Goal: Information Seeking & Learning: Check status

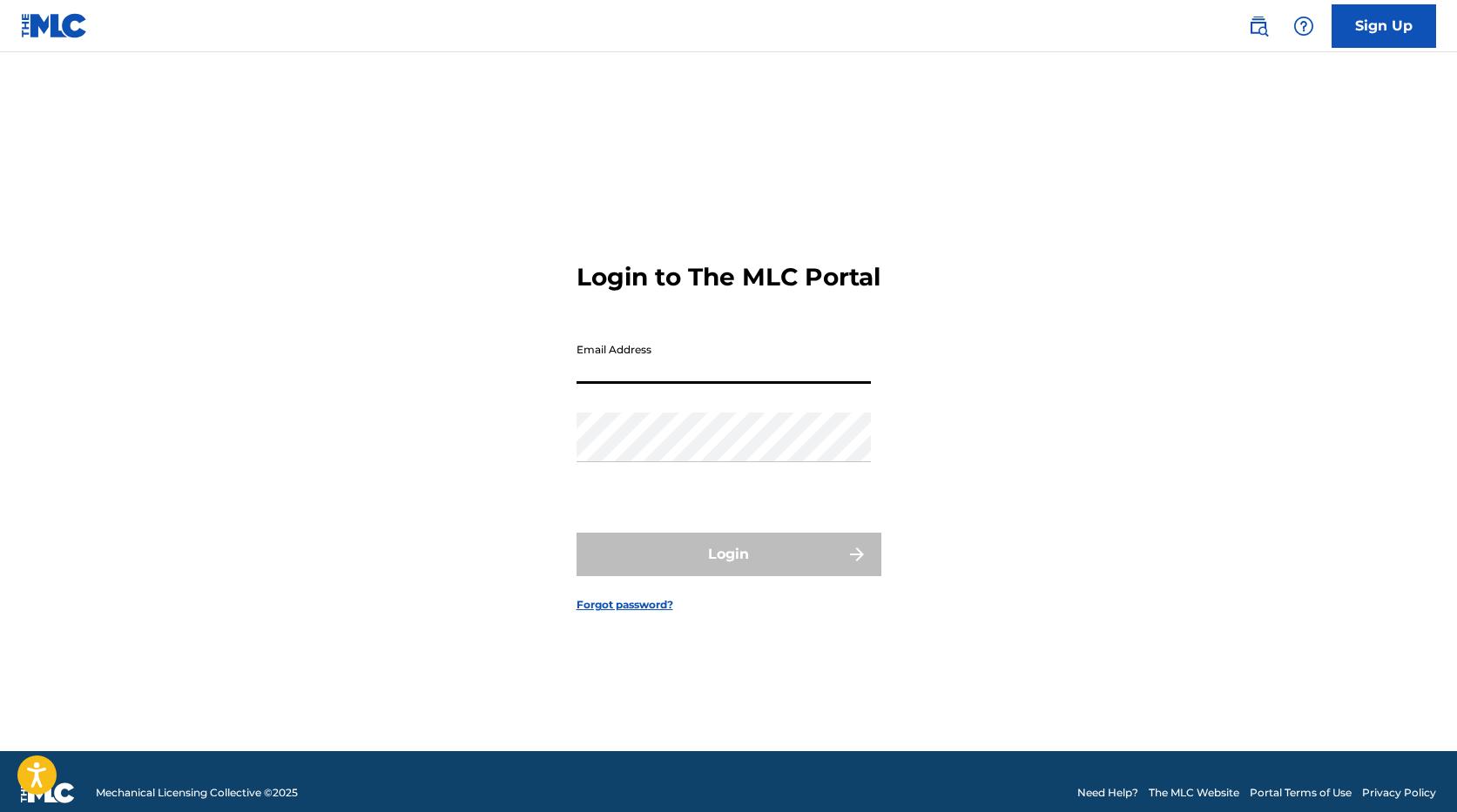
click at [624, 384] on input "Email Address" at bounding box center [724, 359] width 294 height 49
type input "[PERSON_NAME][EMAIL_ADDRESS][PERSON_NAME][DOMAIN_NAME]"
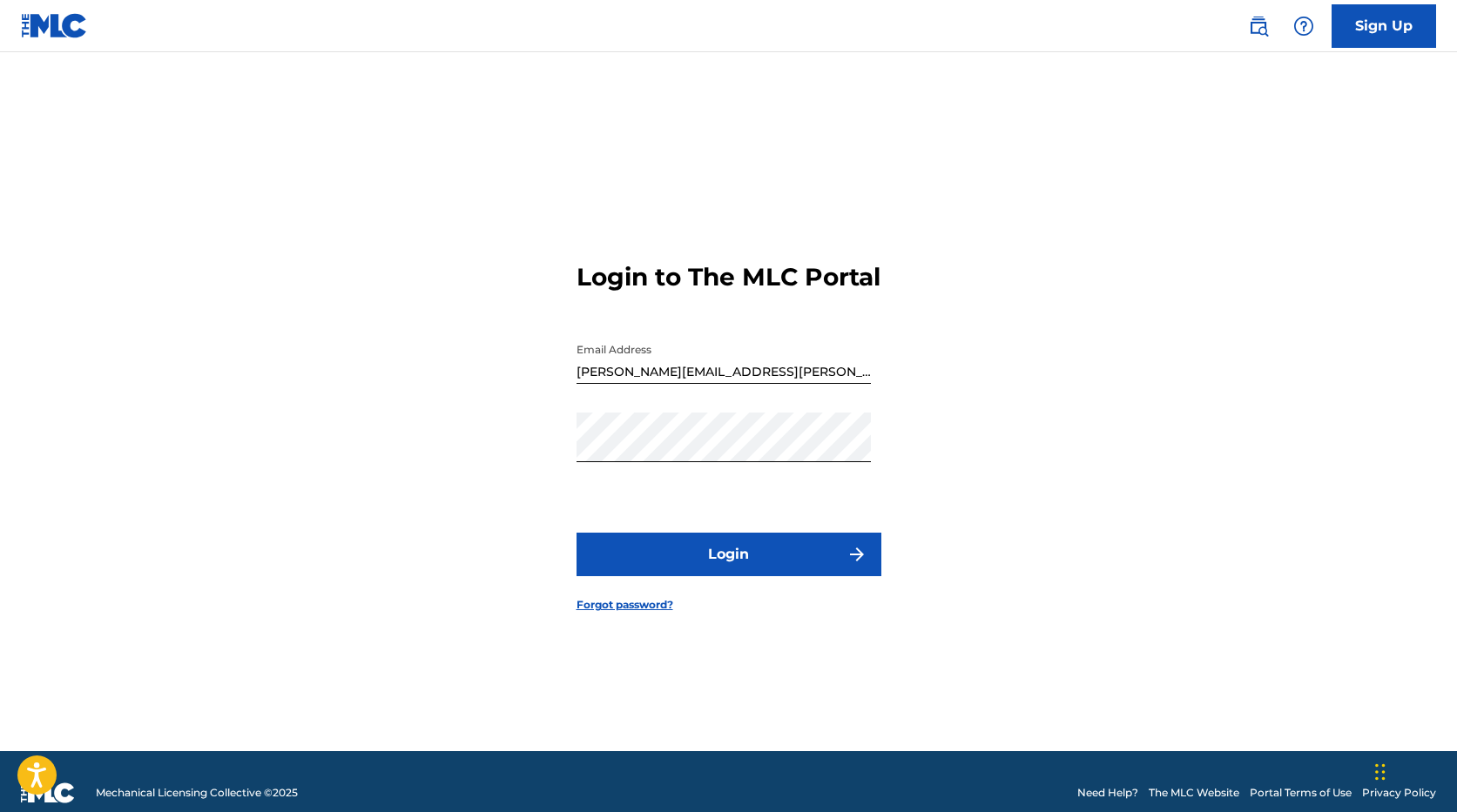
click at [725, 560] on button "Login" at bounding box center [728, 554] width 305 height 44
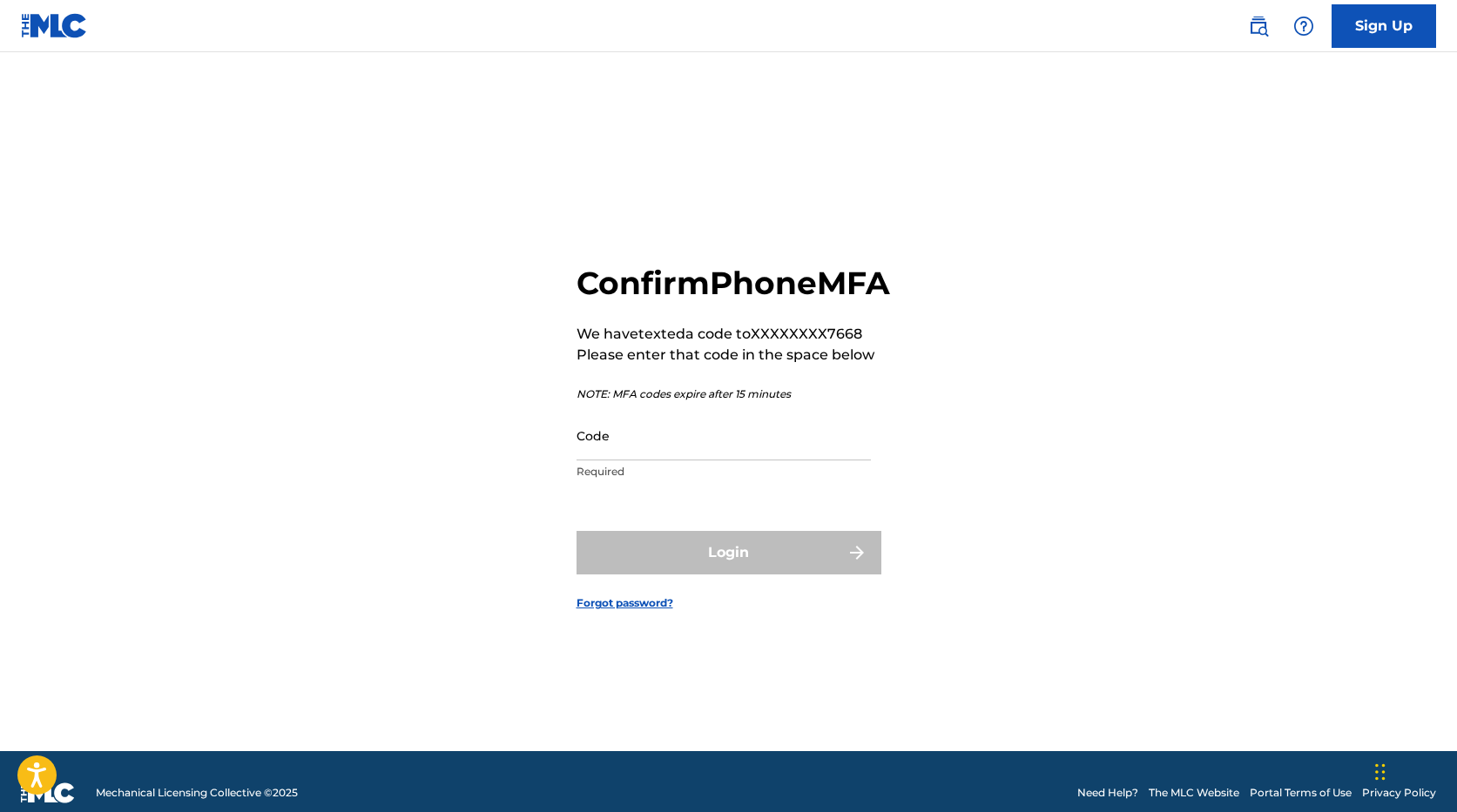
click at [612, 460] on input "Code" at bounding box center [724, 435] width 294 height 49
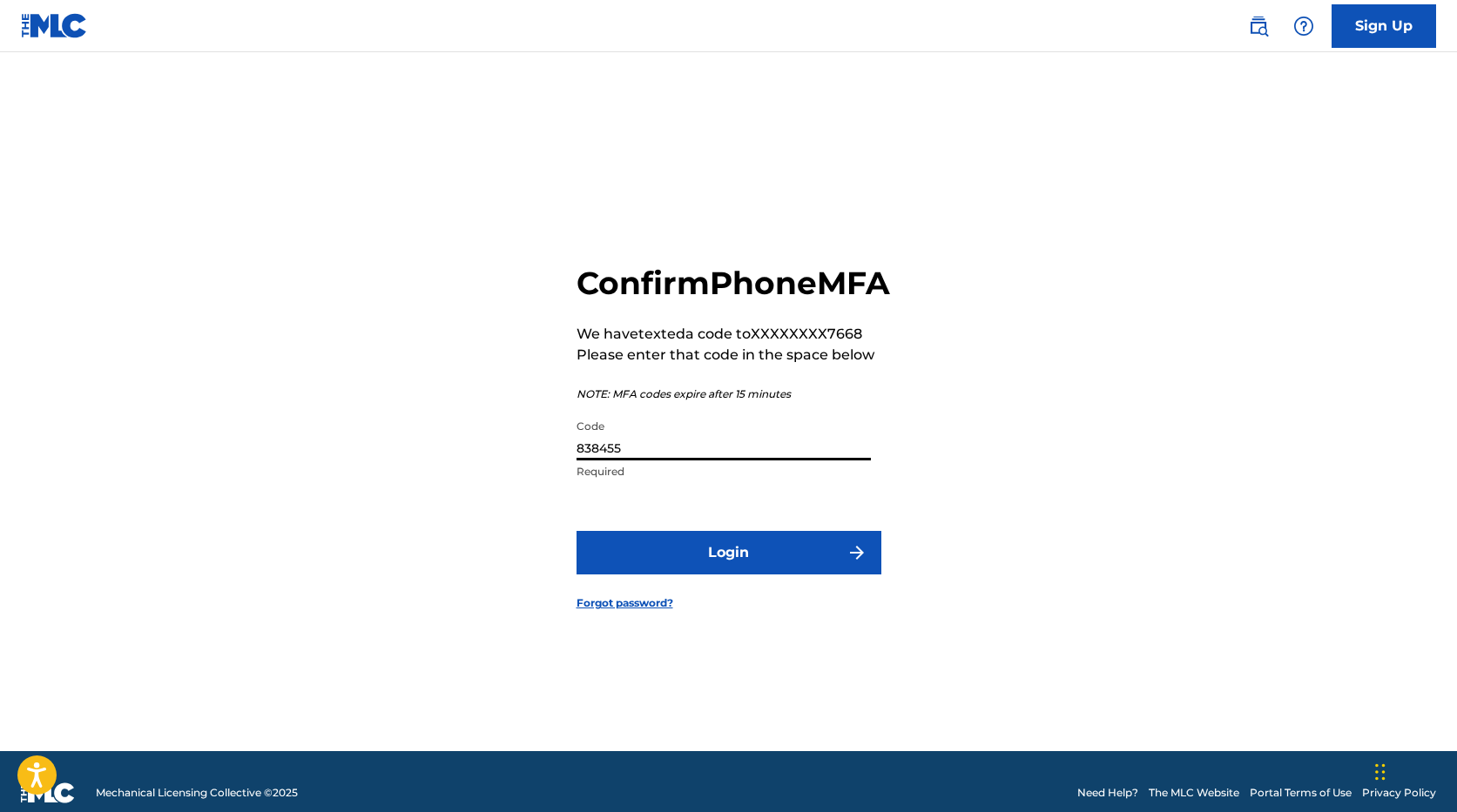
type input "838455"
click at [695, 560] on button "Login" at bounding box center [728, 552] width 305 height 44
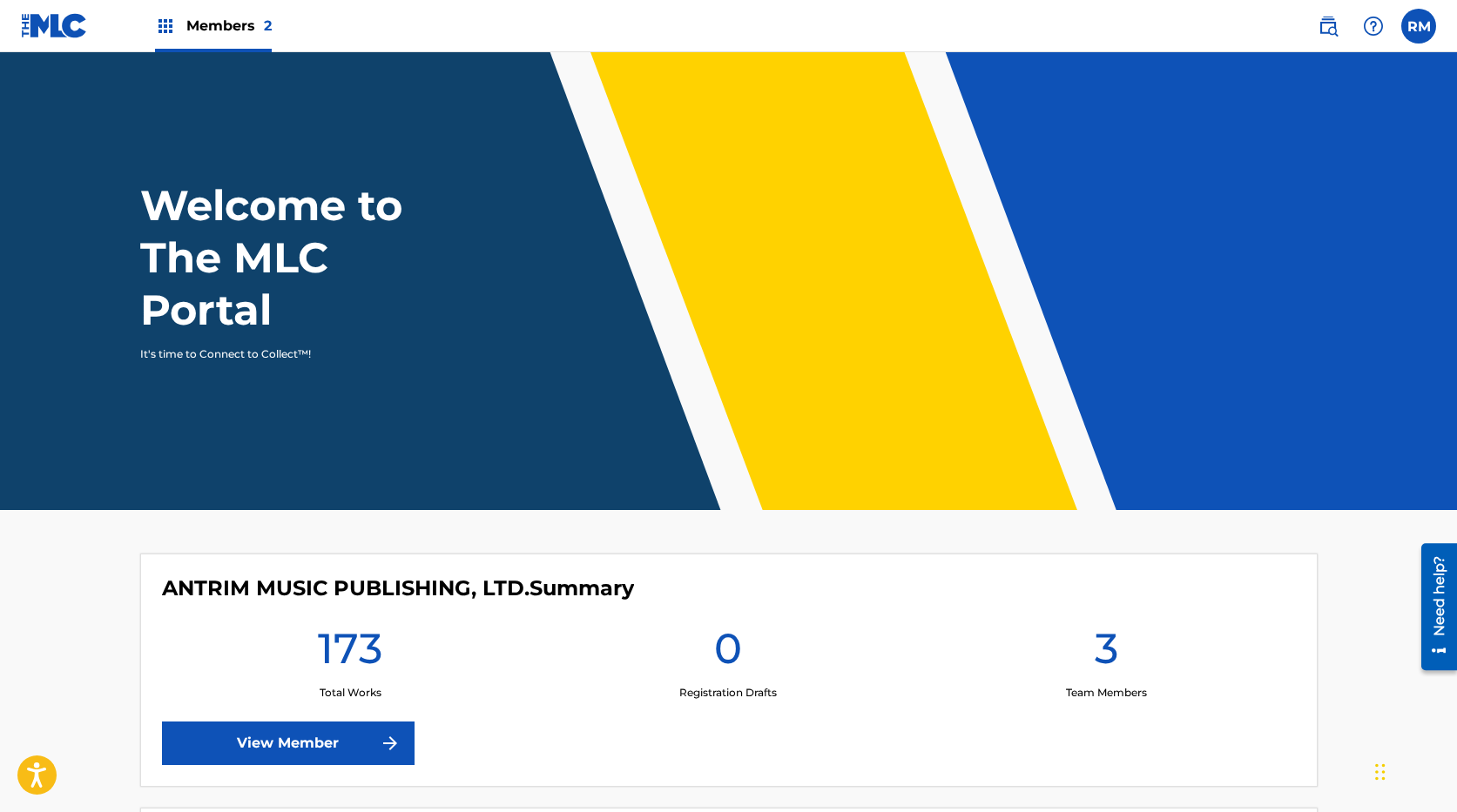
click at [202, 27] on span "Members 2" at bounding box center [229, 26] width 86 height 20
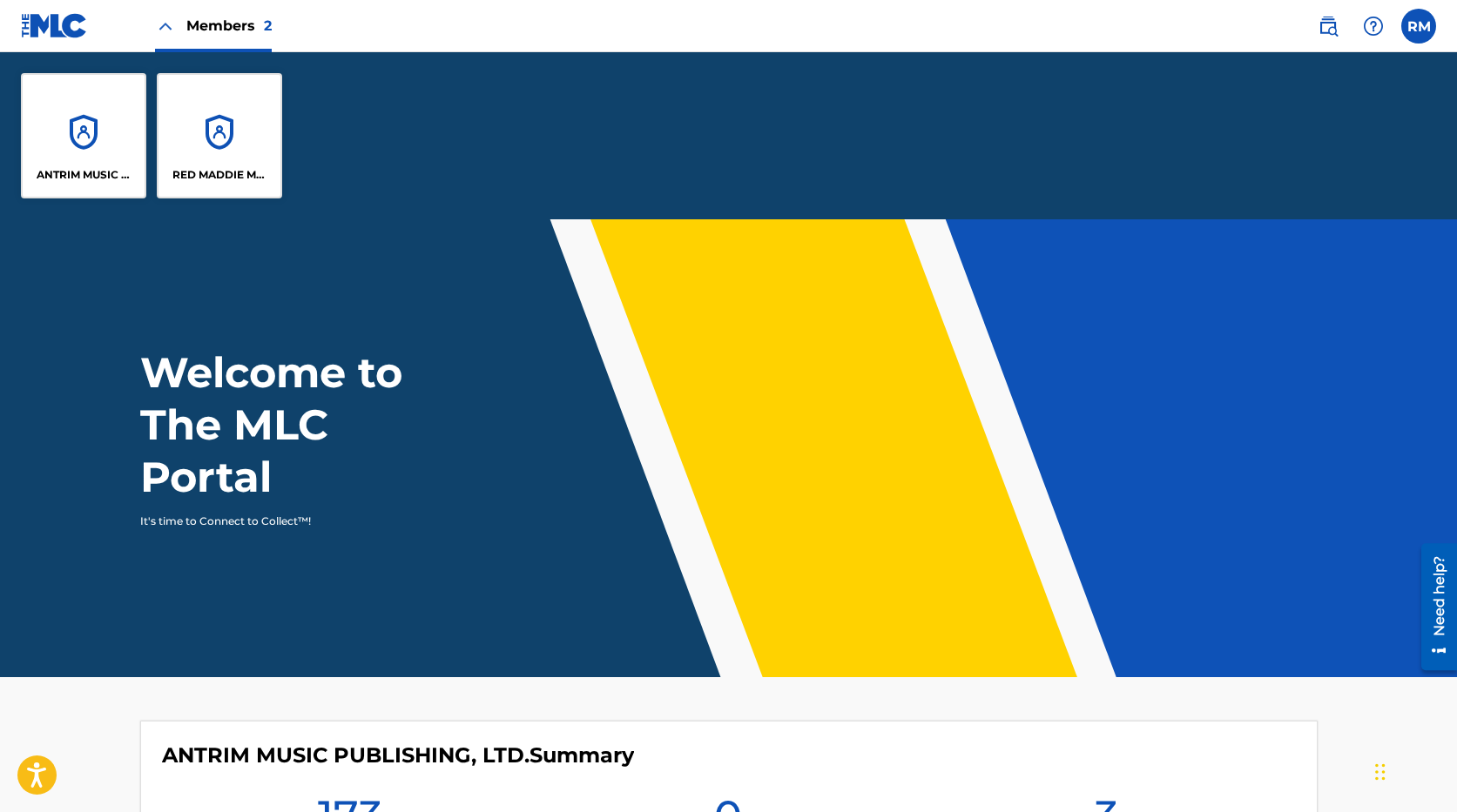
click at [216, 155] on div "RED MADDIE MUSIC PUBLISHING" at bounding box center [219, 136] width 126 height 126
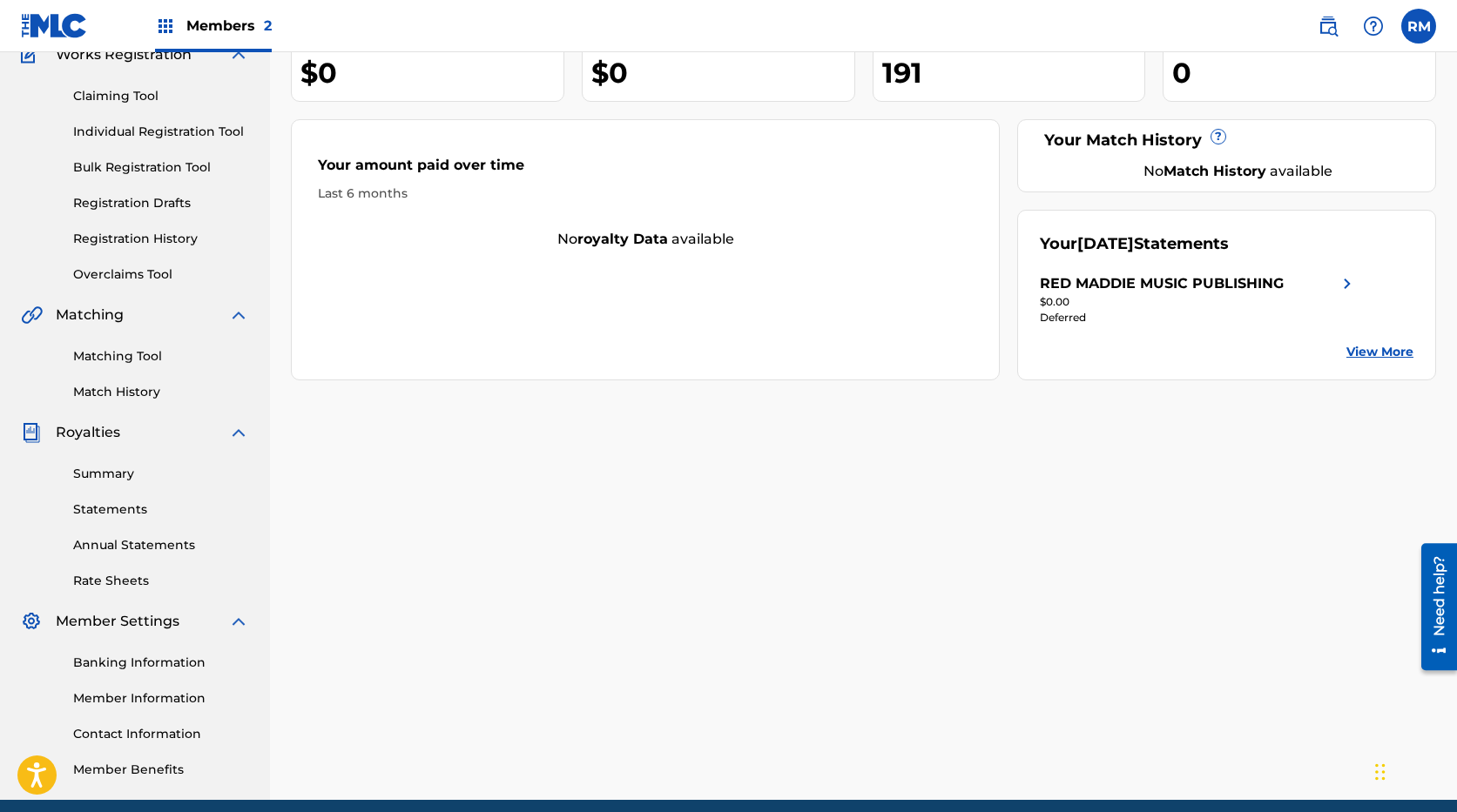
scroll to position [174, 0]
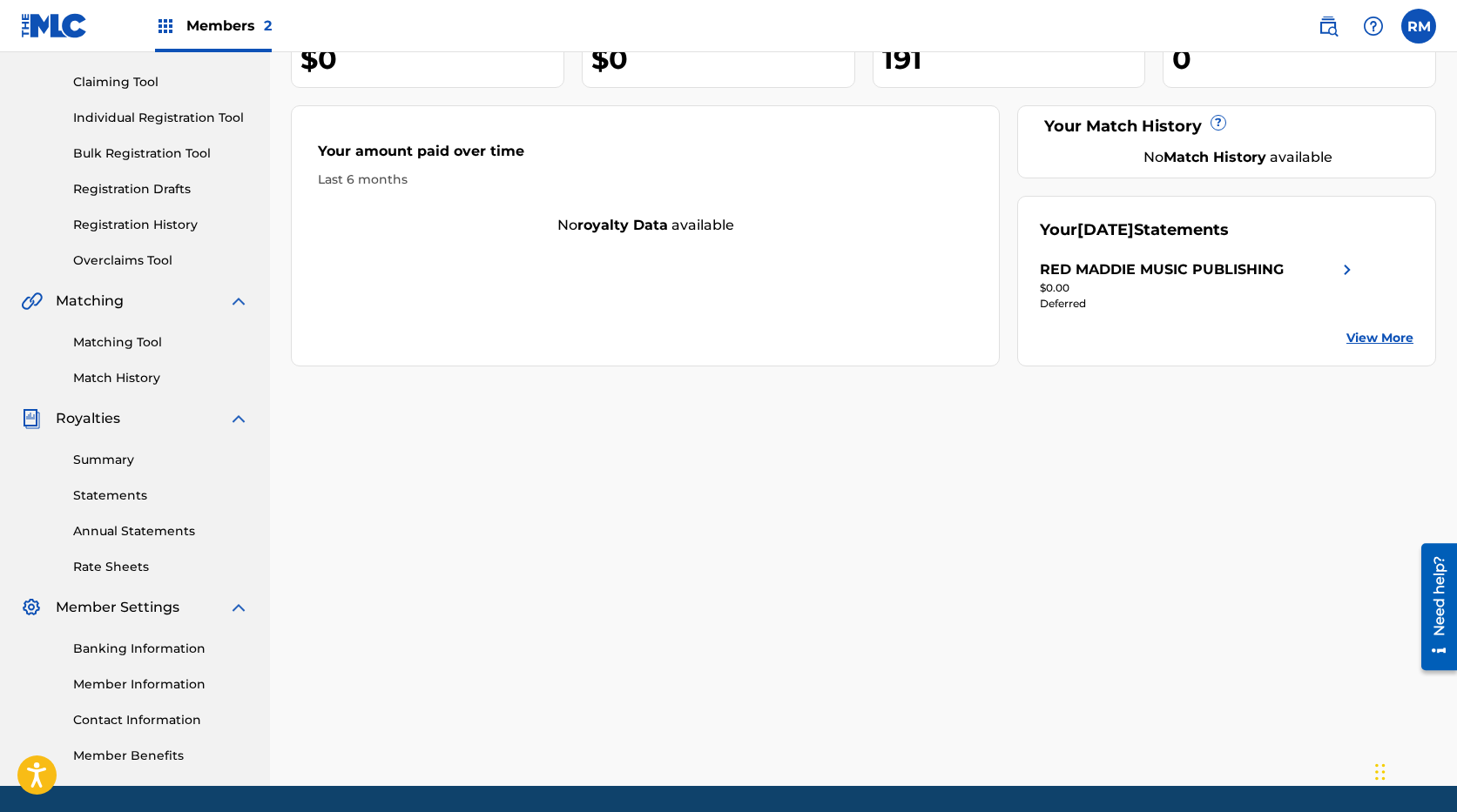
click at [121, 456] on link "Summary" at bounding box center [161, 460] width 176 height 19
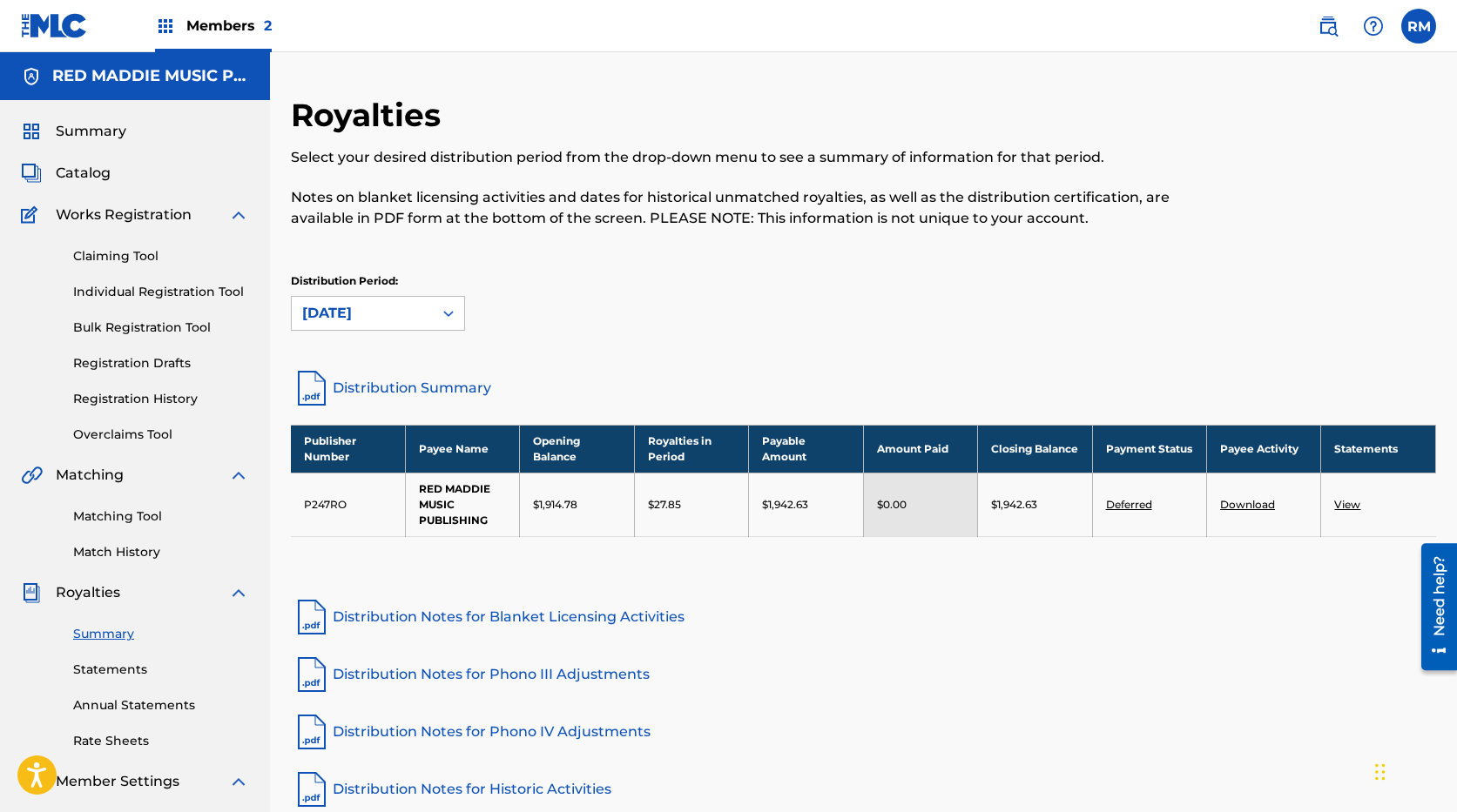
click at [1129, 505] on link "Deferred" at bounding box center [1130, 505] width 47 height 13
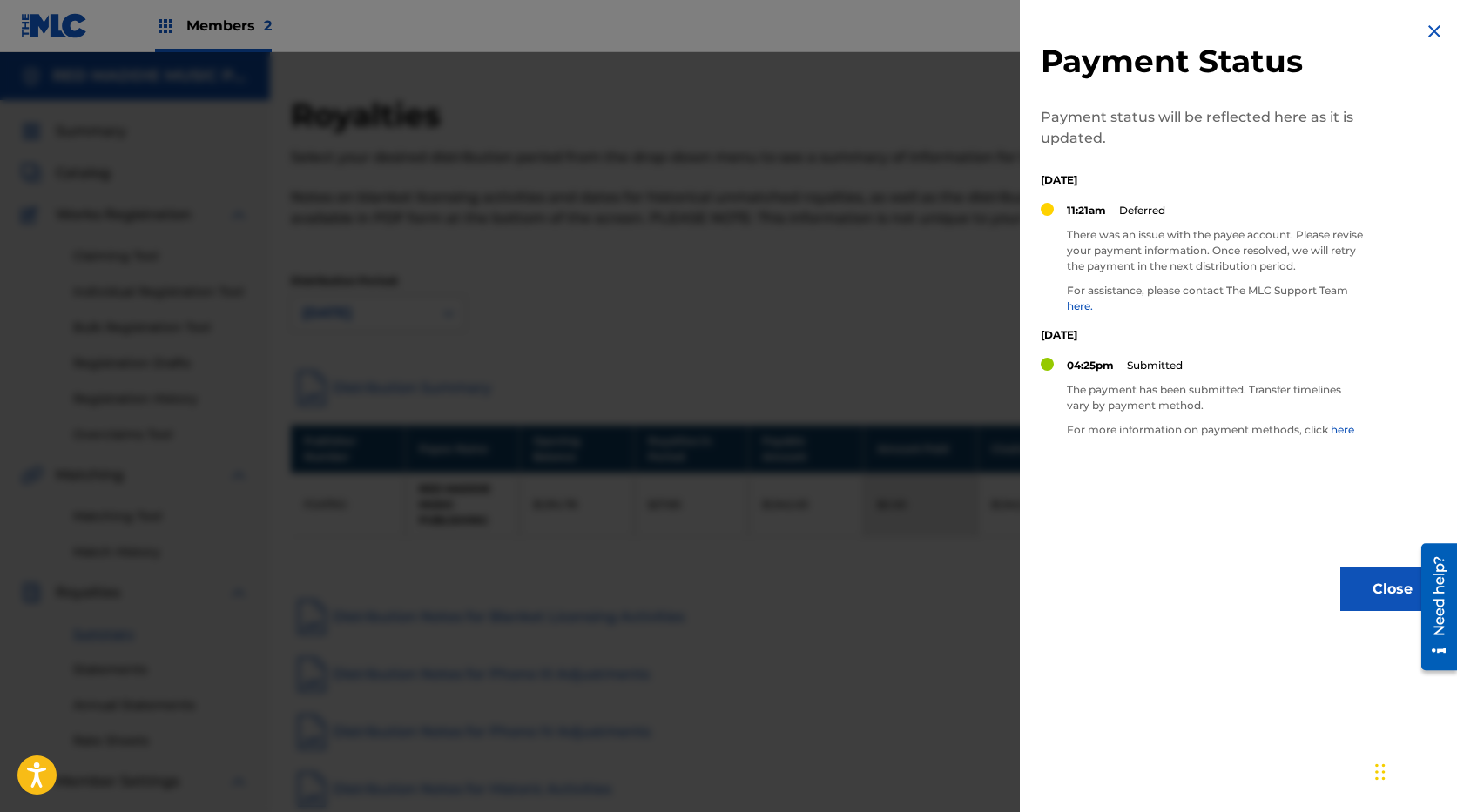
click at [1379, 596] on button "Close" at bounding box center [1393, 589] width 104 height 44
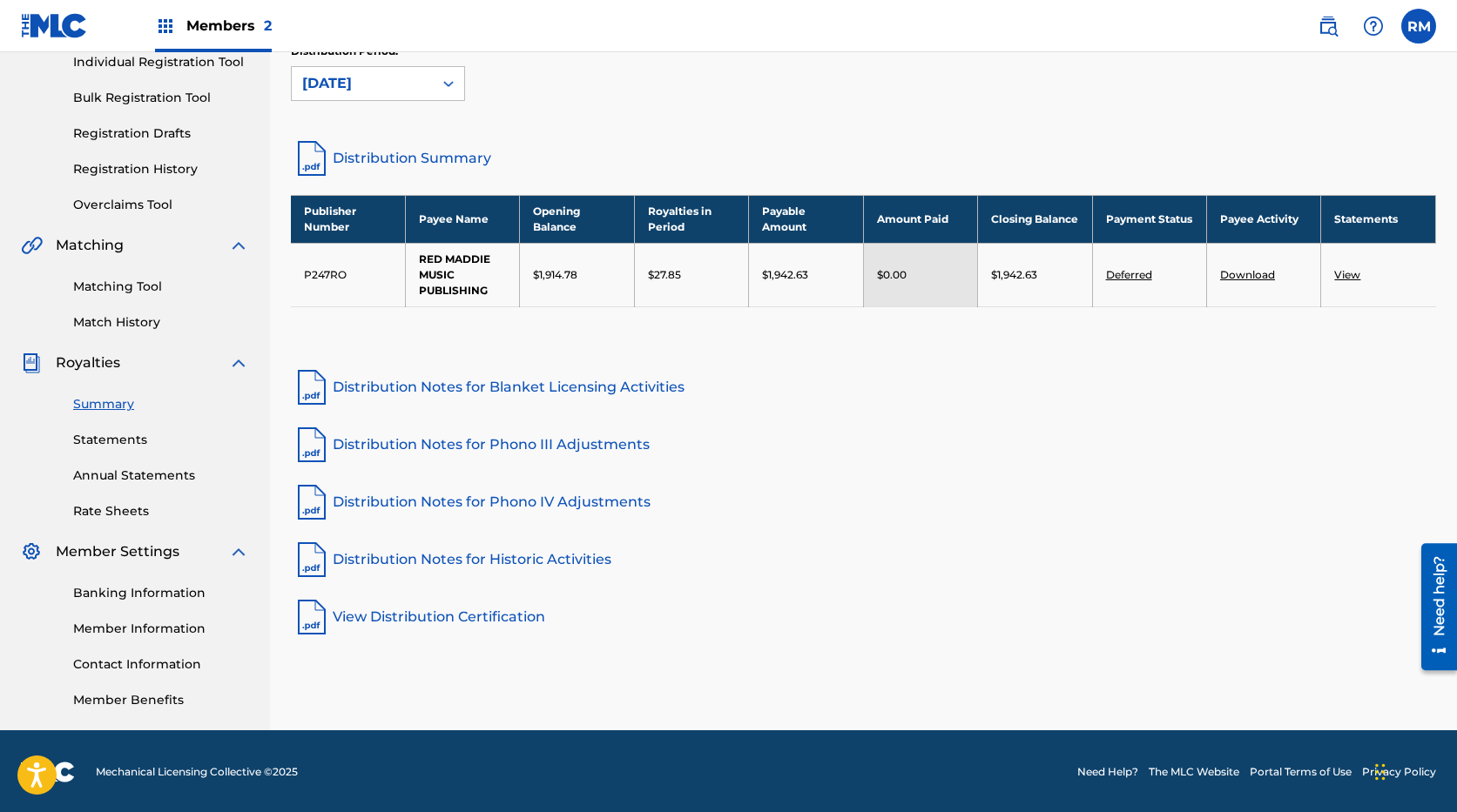
scroll to position [232, 0]
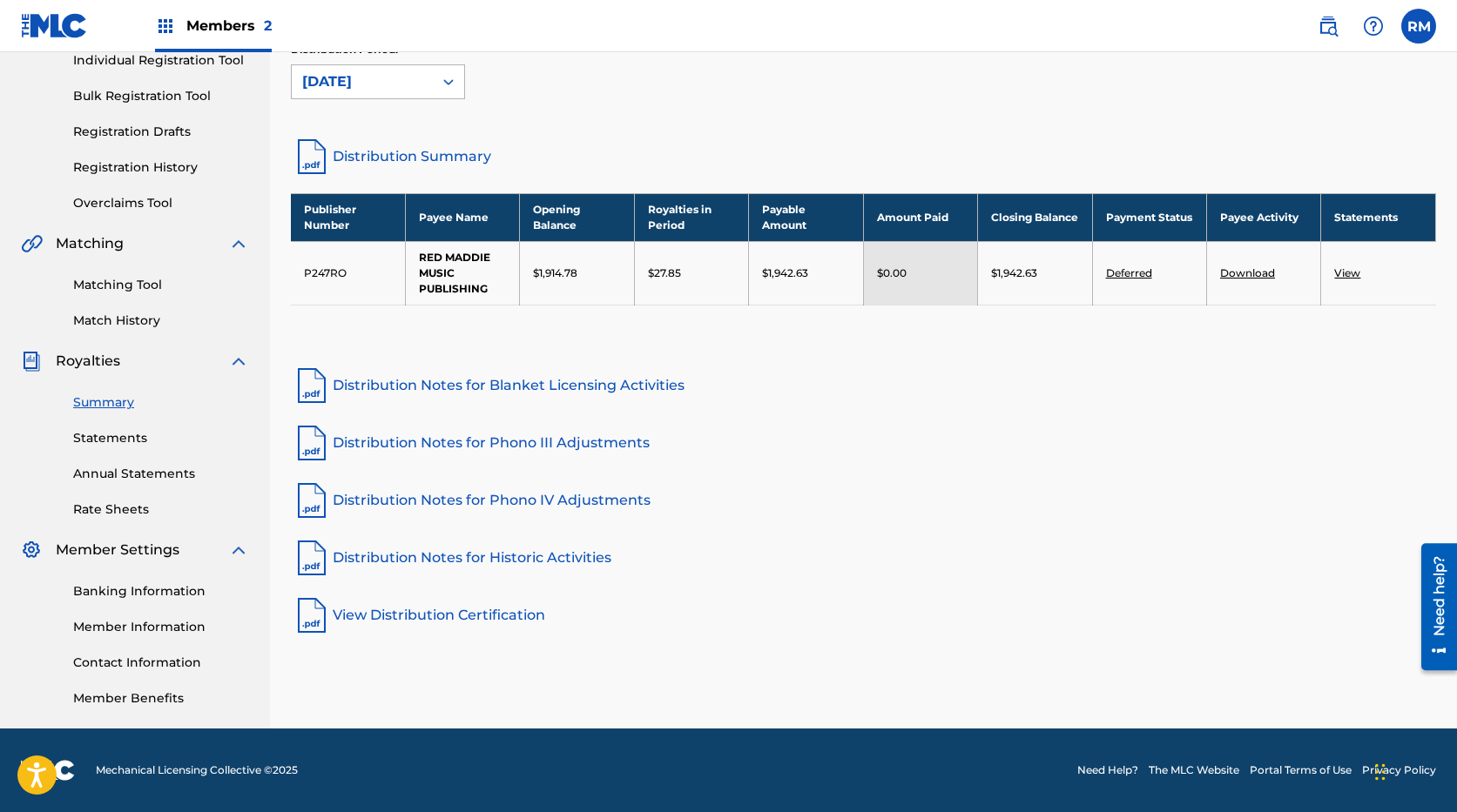
click at [421, 85] on div "[DATE]" at bounding box center [361, 82] width 120 height 20
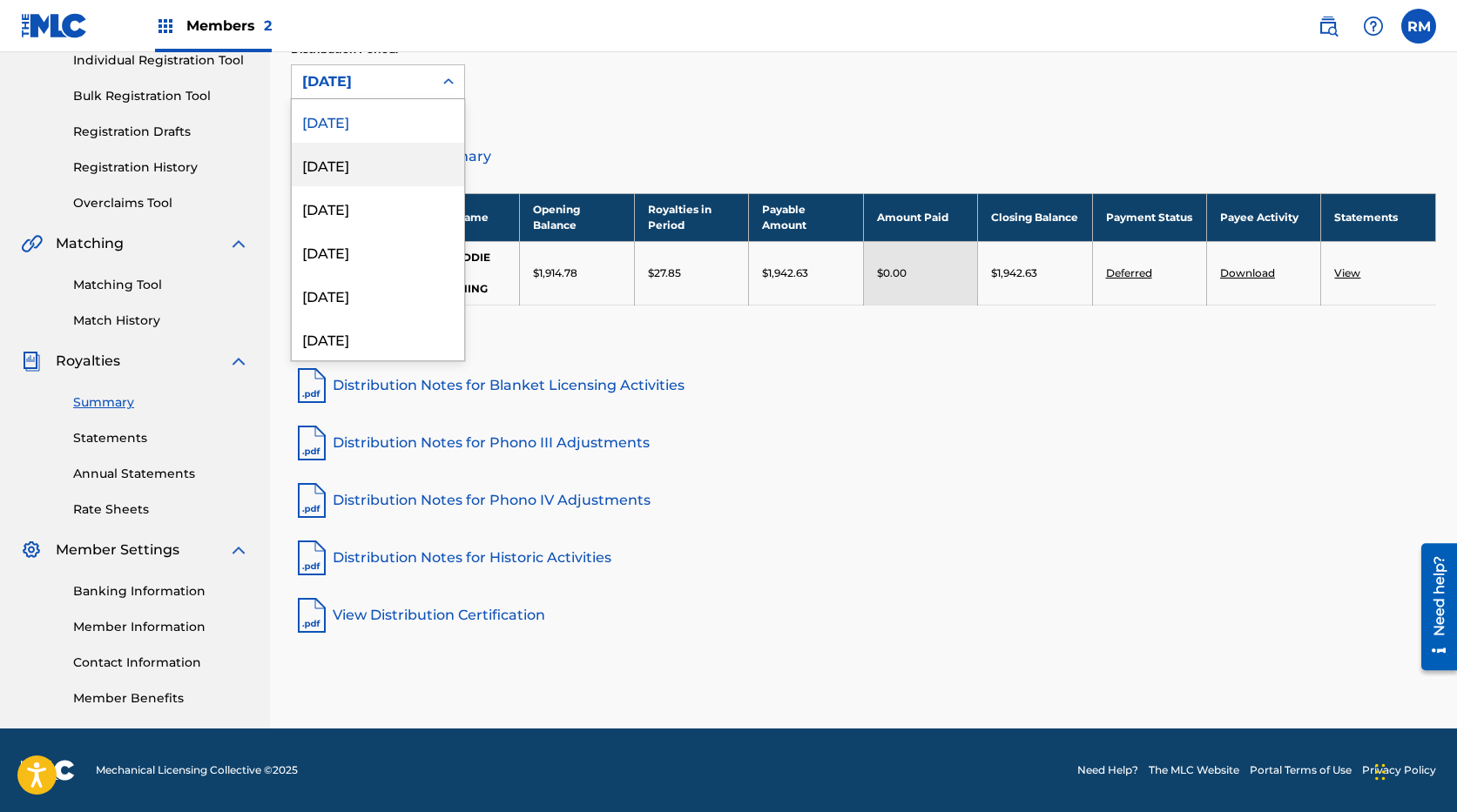
click at [353, 169] on div "[DATE]" at bounding box center [377, 164] width 172 height 44
click at [367, 80] on div "[DATE]" at bounding box center [361, 82] width 120 height 20
click at [356, 208] on div "[DATE]" at bounding box center [377, 208] width 172 height 44
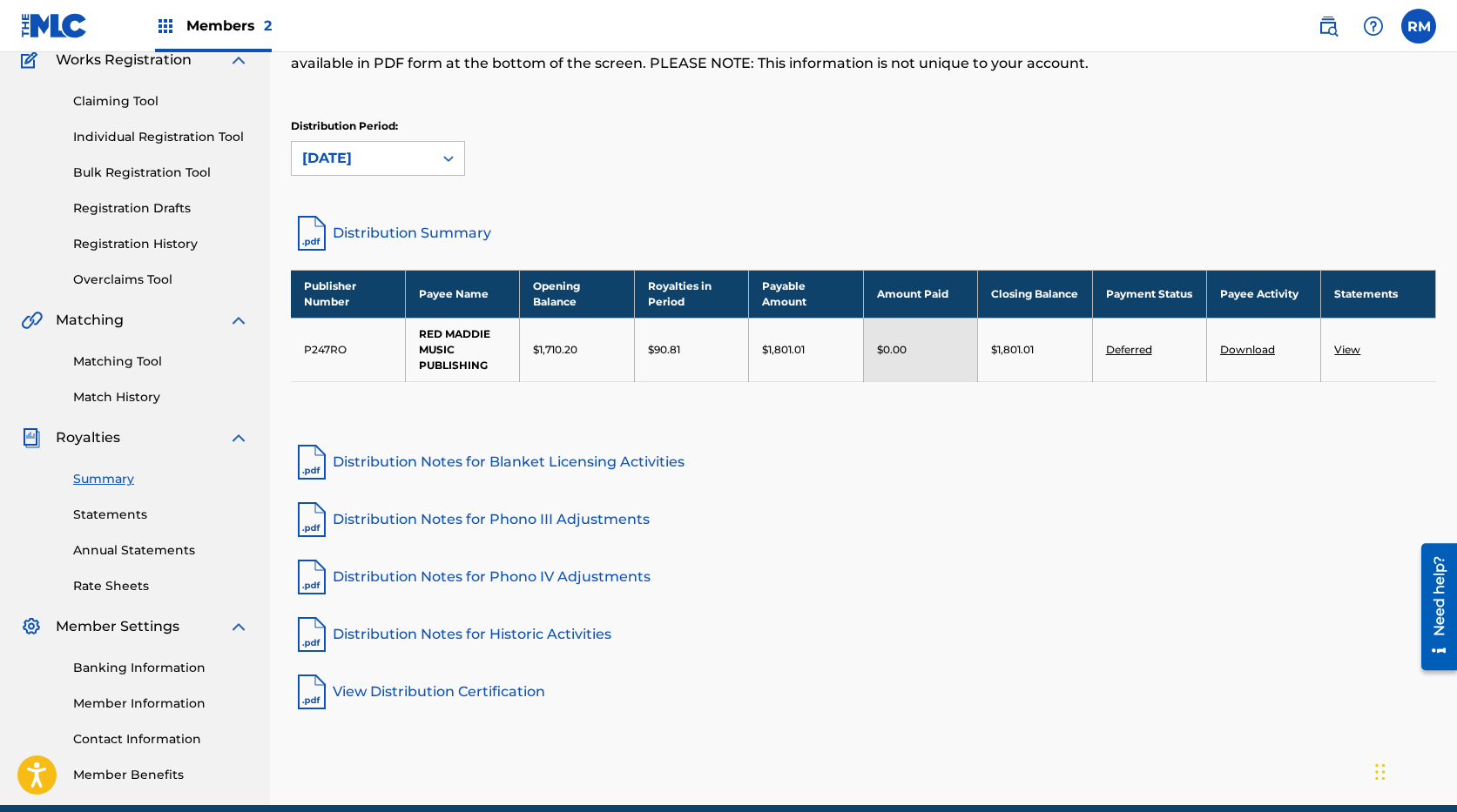
scroll to position [0, 0]
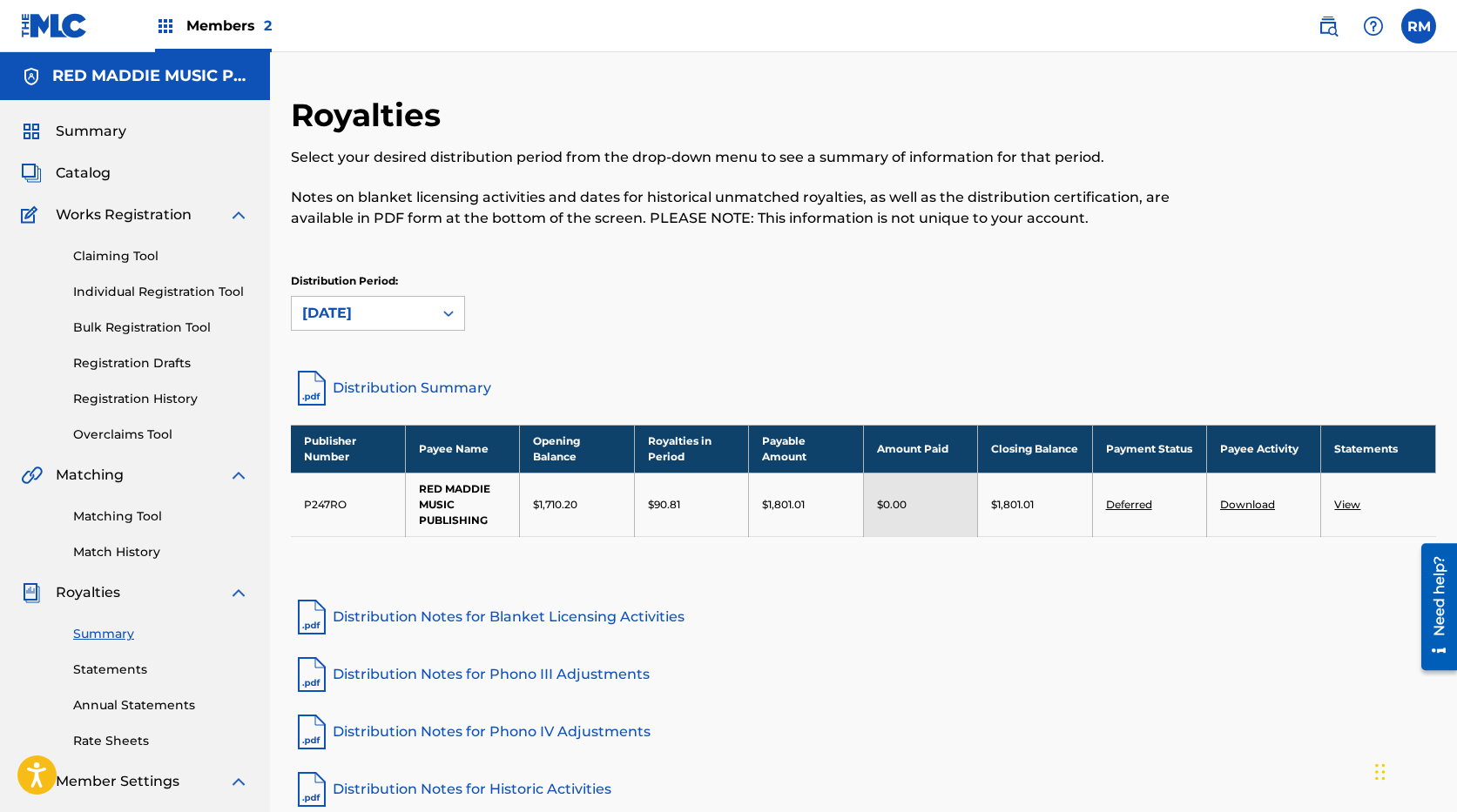
click at [235, 27] on span "Members 2" at bounding box center [229, 26] width 86 height 20
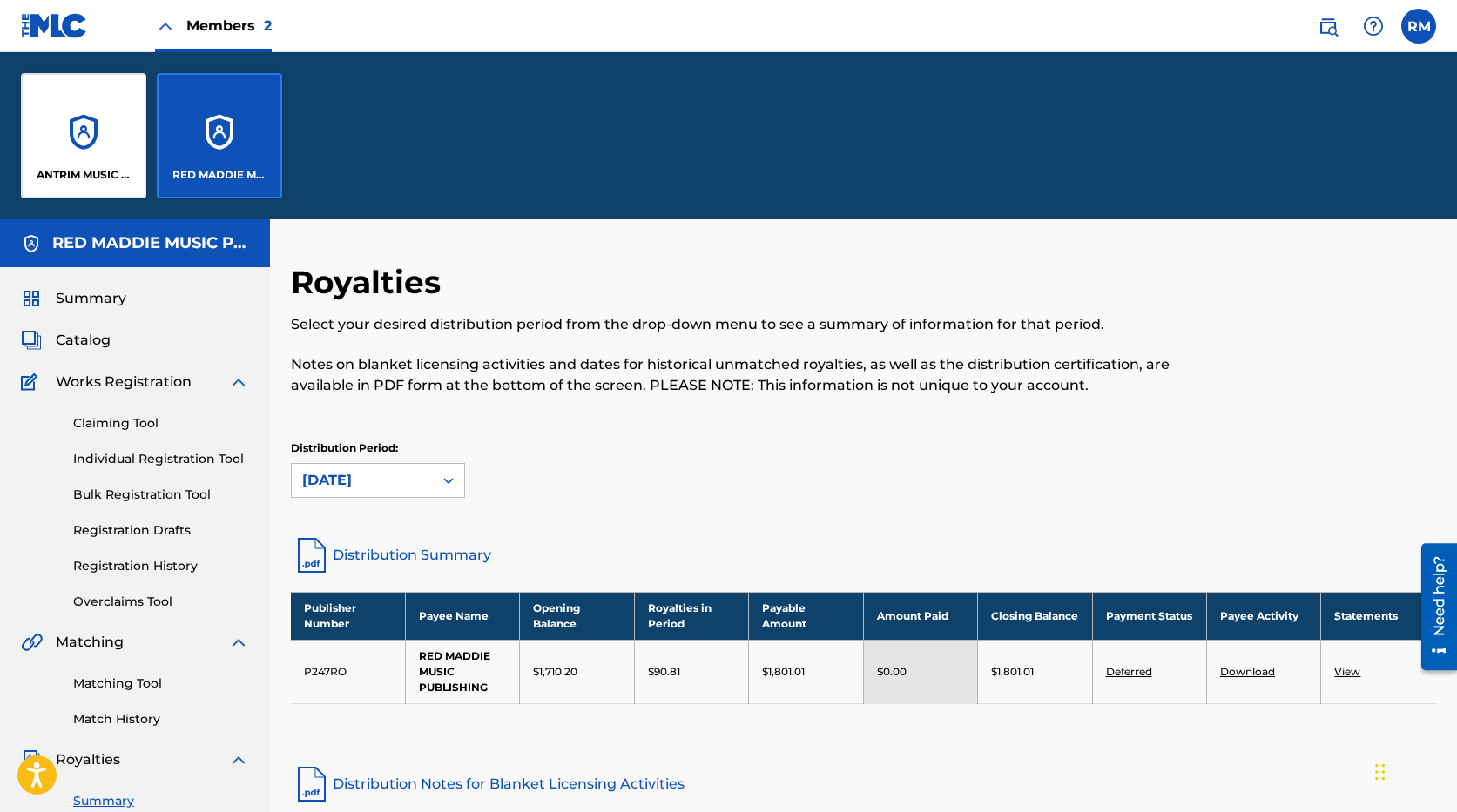
click at [115, 142] on div "ANTRIM MUSIC PUBLISHING, LTD." at bounding box center [83, 136] width 126 height 126
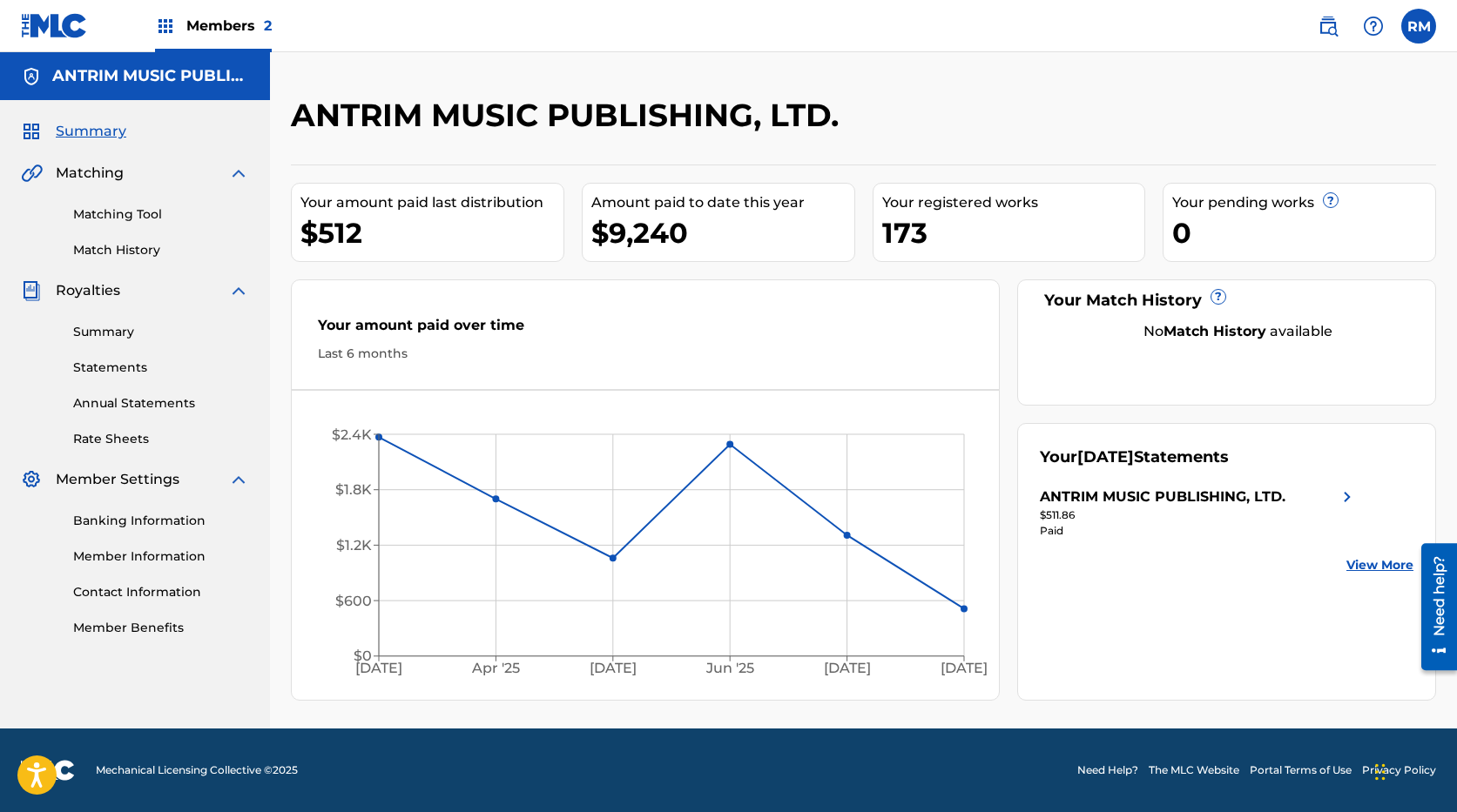
click at [105, 334] on link "Summary" at bounding box center [161, 332] width 176 height 19
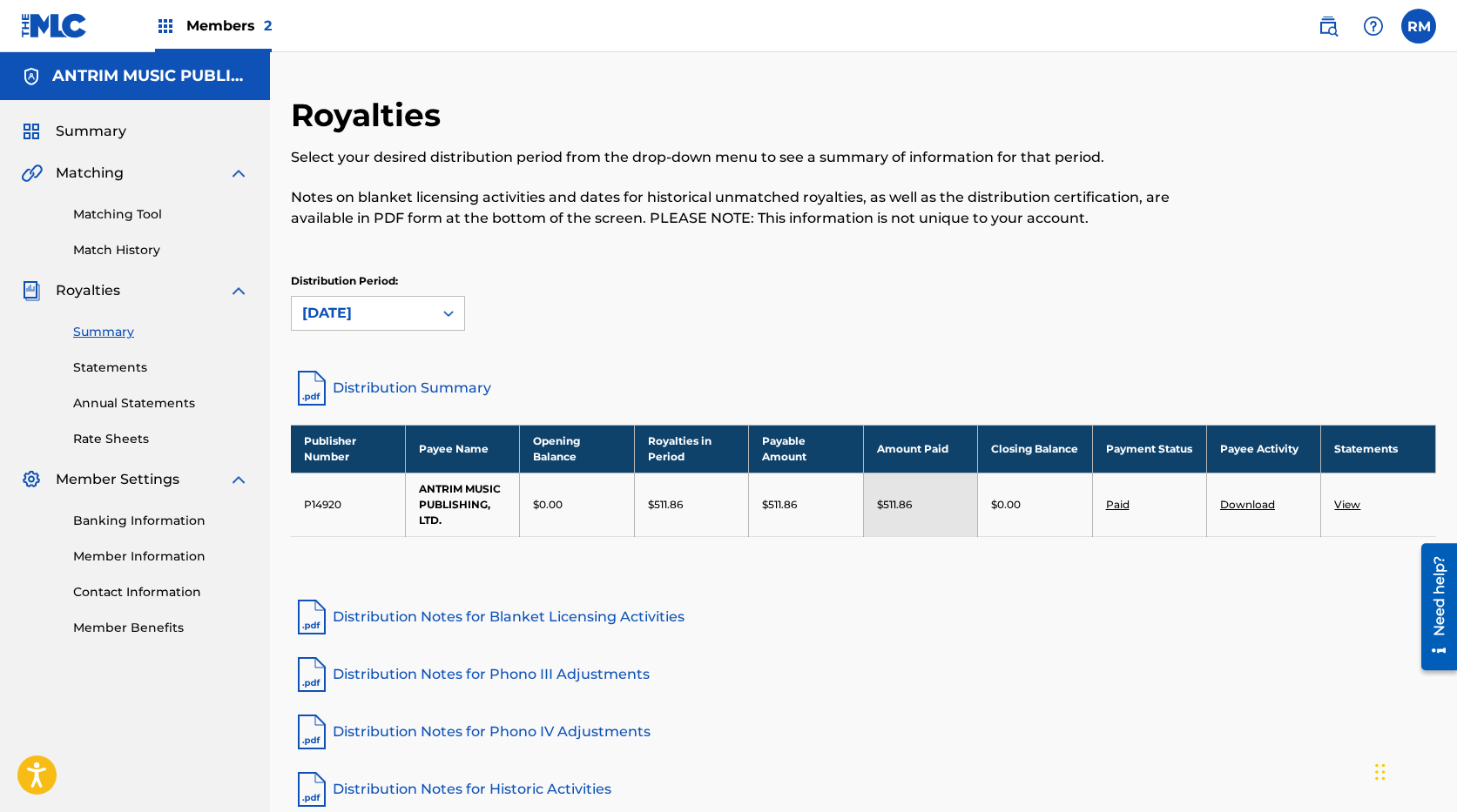
click at [1418, 31] on label at bounding box center [1419, 25] width 34 height 34
click at [1419, 26] on input "[PERSON_NAME] Mellor [EMAIL_ADDRESS][PERSON_NAME][DOMAIN_NAME] Notification Pre…" at bounding box center [1419, 26] width 0 height 0
click at [1252, 246] on p "Log out" at bounding box center [1250, 246] width 41 height 16
click at [1419, 26] on input "[PERSON_NAME] Mellor [EMAIL_ADDRESS][PERSON_NAME][DOMAIN_NAME] Notification Pre…" at bounding box center [1419, 26] width 0 height 0
